Goal: Information Seeking & Learning: Learn about a topic

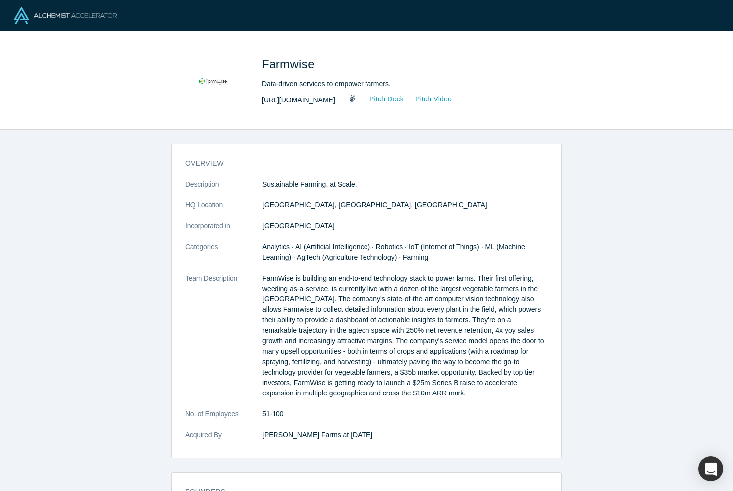
click at [310, 97] on link "http://farmwiselabs.com" at bounding box center [299, 100] width 74 height 10
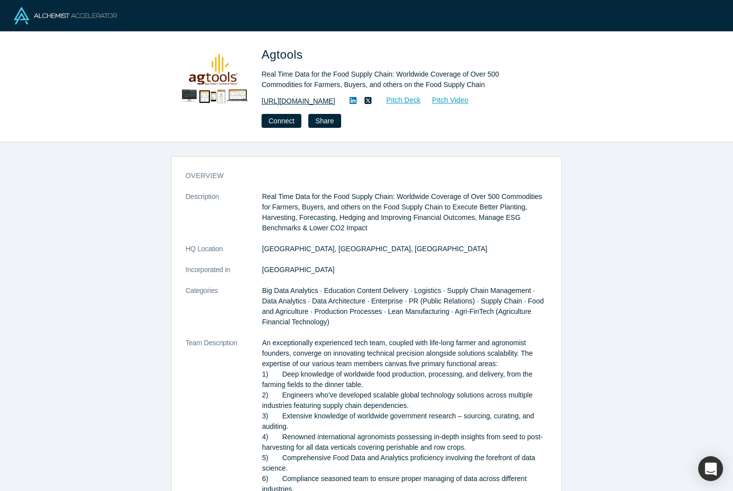
click at [318, 98] on link "https://www.ag.tools" at bounding box center [299, 101] width 74 height 10
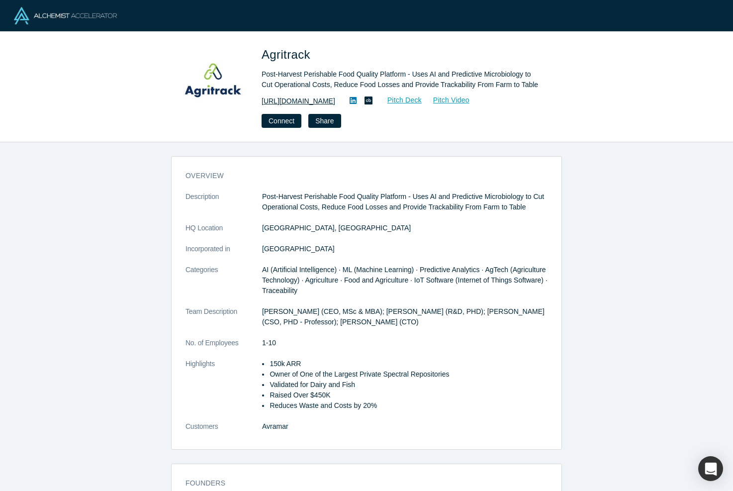
click at [318, 98] on link "[URL][DOMAIN_NAME]" at bounding box center [299, 101] width 74 height 10
